Goal: Communication & Community: Answer question/provide support

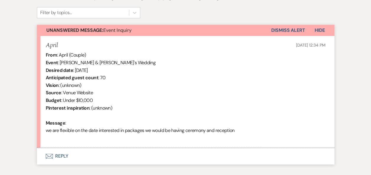
click at [58, 156] on button "Envelope Reply" at bounding box center [185, 156] width 297 height 17
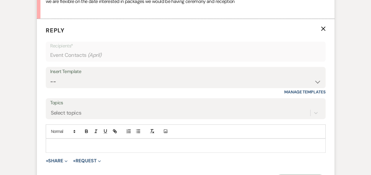
scroll to position [349, 0]
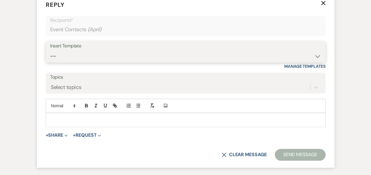
click at [316, 57] on select "-- Weven Planning Portal Introduction (Booked Events) Follow Up Booking Procedu…" at bounding box center [185, 55] width 271 height 11
select select "4582"
click at [50, 50] on select "-- Weven Planning Portal Introduction (Booked Events) Follow Up Booking Procedu…" at bounding box center [185, 55] width 271 height 11
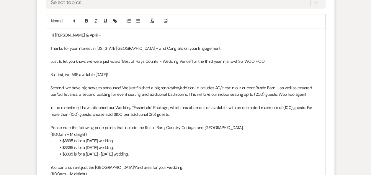
scroll to position [419, 0]
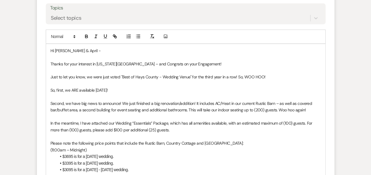
click at [97, 89] on p "So, first, we ARE available [DATE]!" at bounding box center [185, 90] width 270 height 6
click at [167, 124] on p "In the meantime, I have attached our Wedding “Essentials” Package, which has al…" at bounding box center [185, 126] width 270 height 13
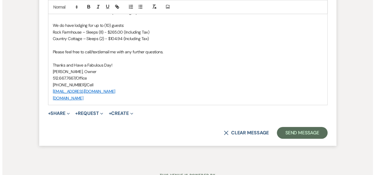
scroll to position [897, 0]
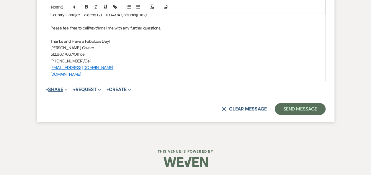
click at [64, 90] on button "+ Share Expand" at bounding box center [57, 89] width 22 height 5
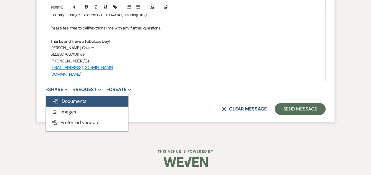
click at [69, 100] on span "Doc Upload Documents" at bounding box center [70, 101] width 34 height 6
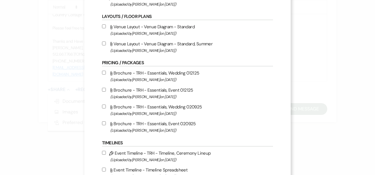
scroll to position [127, 0]
click at [102, 104] on input "Attach File Brochure - TRH - Essentials, Wedding 020925 (Uploaded by [PERSON_NA…" at bounding box center [104, 106] width 4 height 4
checkbox input "true"
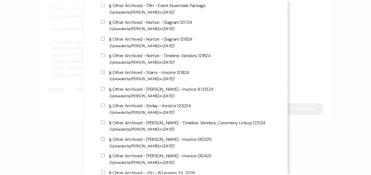
scroll to position [529, 0]
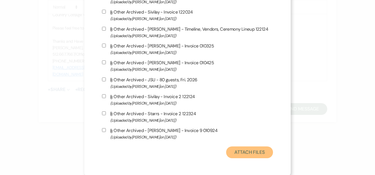
click at [247, 154] on button "Attach Files" at bounding box center [249, 152] width 47 height 12
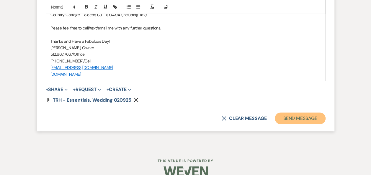
click at [303, 117] on button "Send Message" at bounding box center [299, 119] width 50 height 12
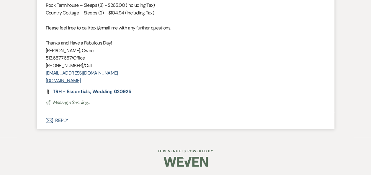
scroll to position [860, 0]
